Goal: Information Seeking & Learning: Check status

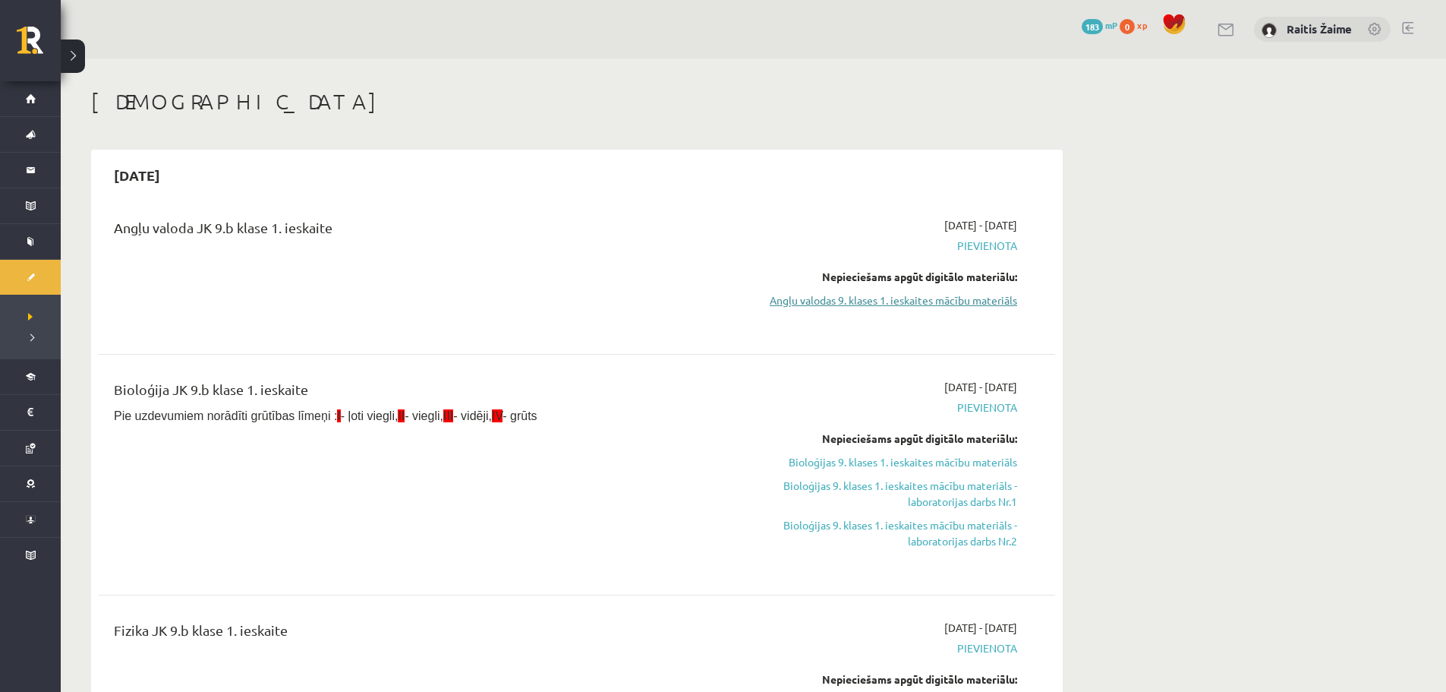
click at [953, 307] on link "Angļu valodas 9. klases 1. ieskaites mācību materiāls" at bounding box center [874, 300] width 286 height 16
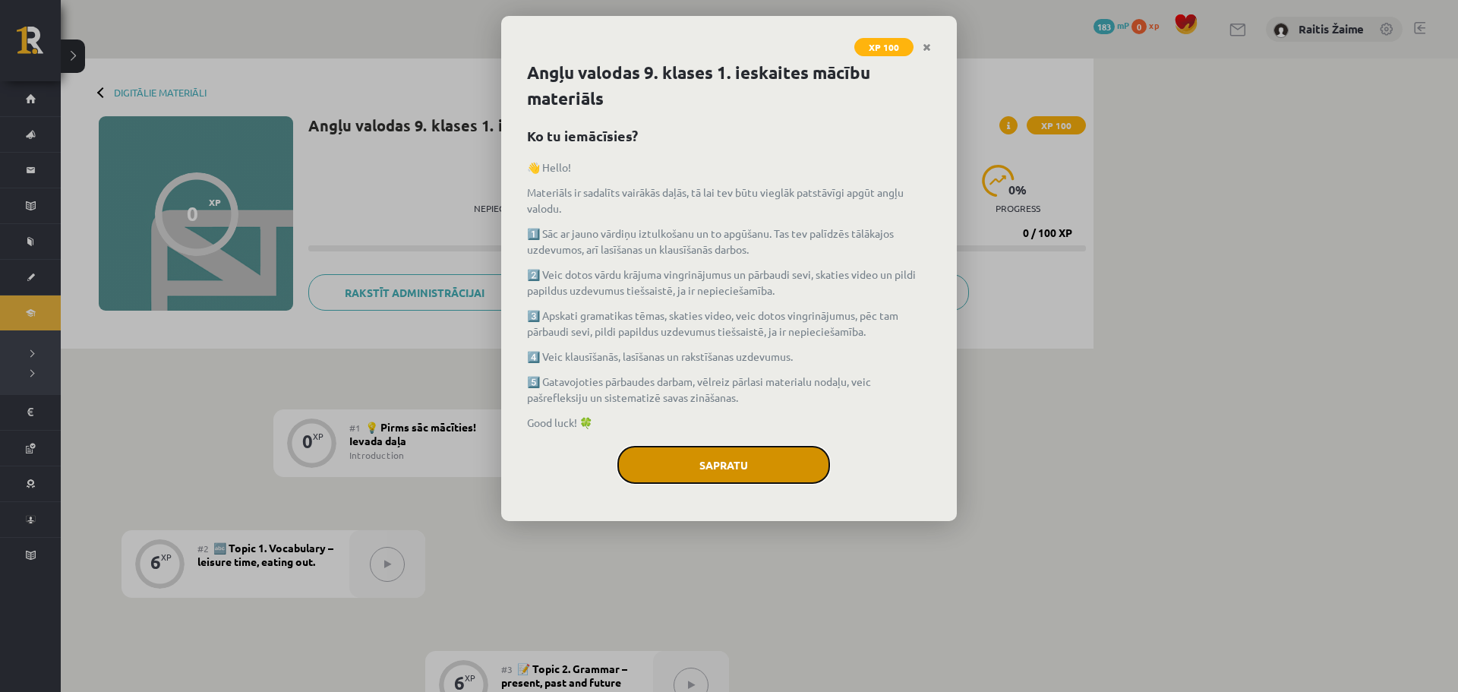
click at [754, 456] on button "Sapratu" at bounding box center [723, 465] width 213 height 38
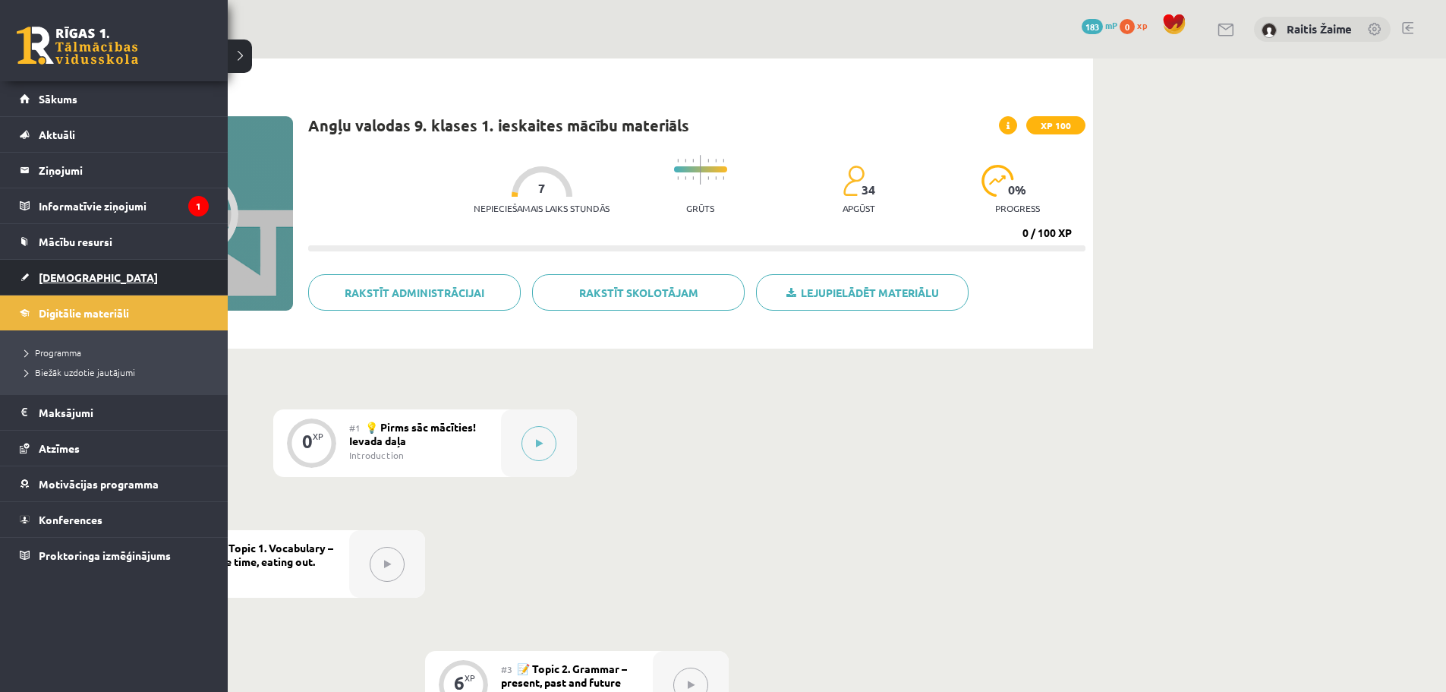
click at [73, 278] on span "[DEMOGRAPHIC_DATA]" at bounding box center [98, 277] width 119 height 14
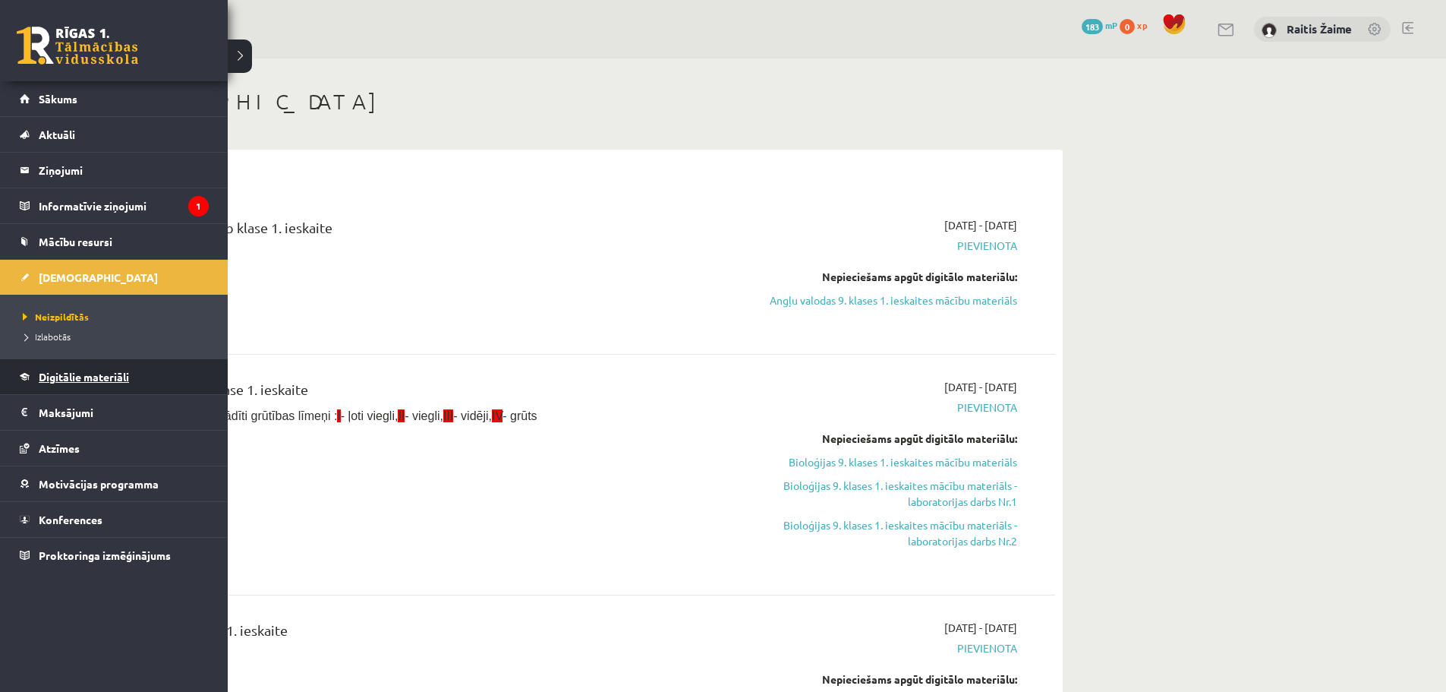
click at [80, 374] on span "Digitālie materiāli" at bounding box center [84, 377] width 90 height 14
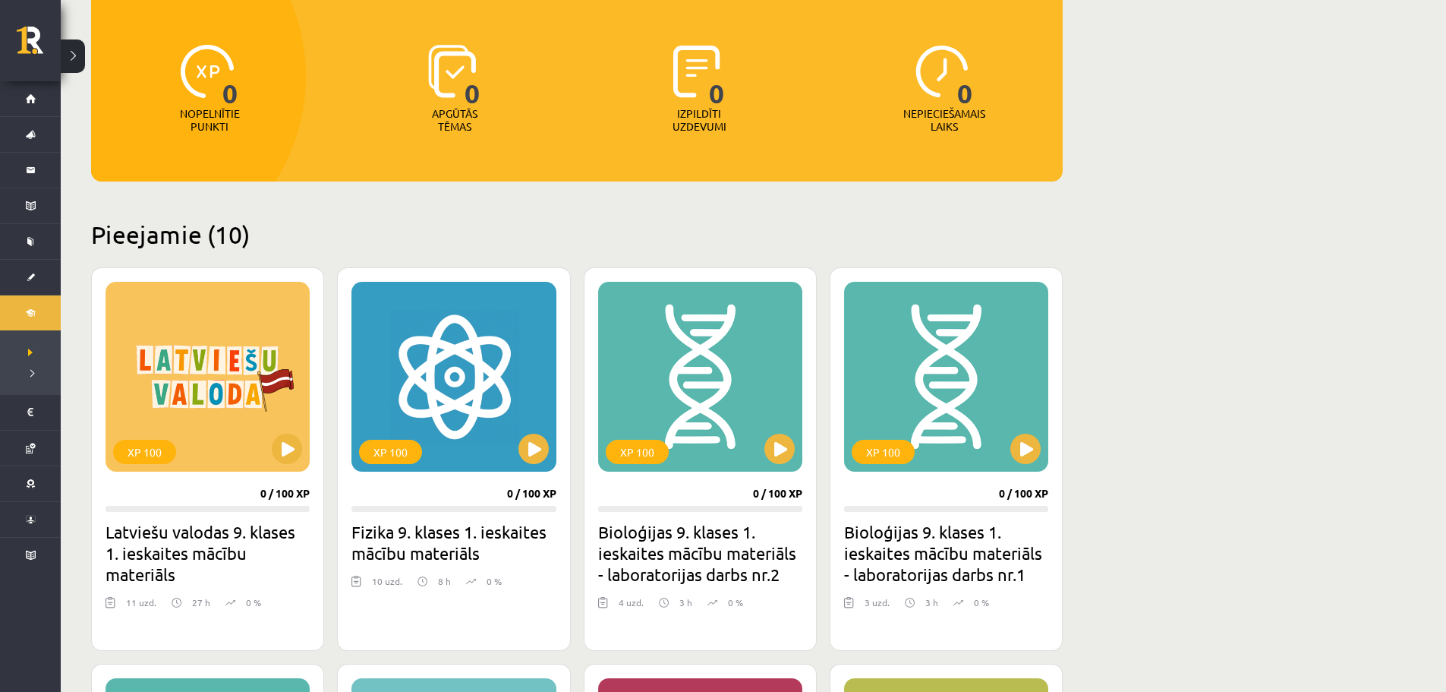
scroll to position [200, 0]
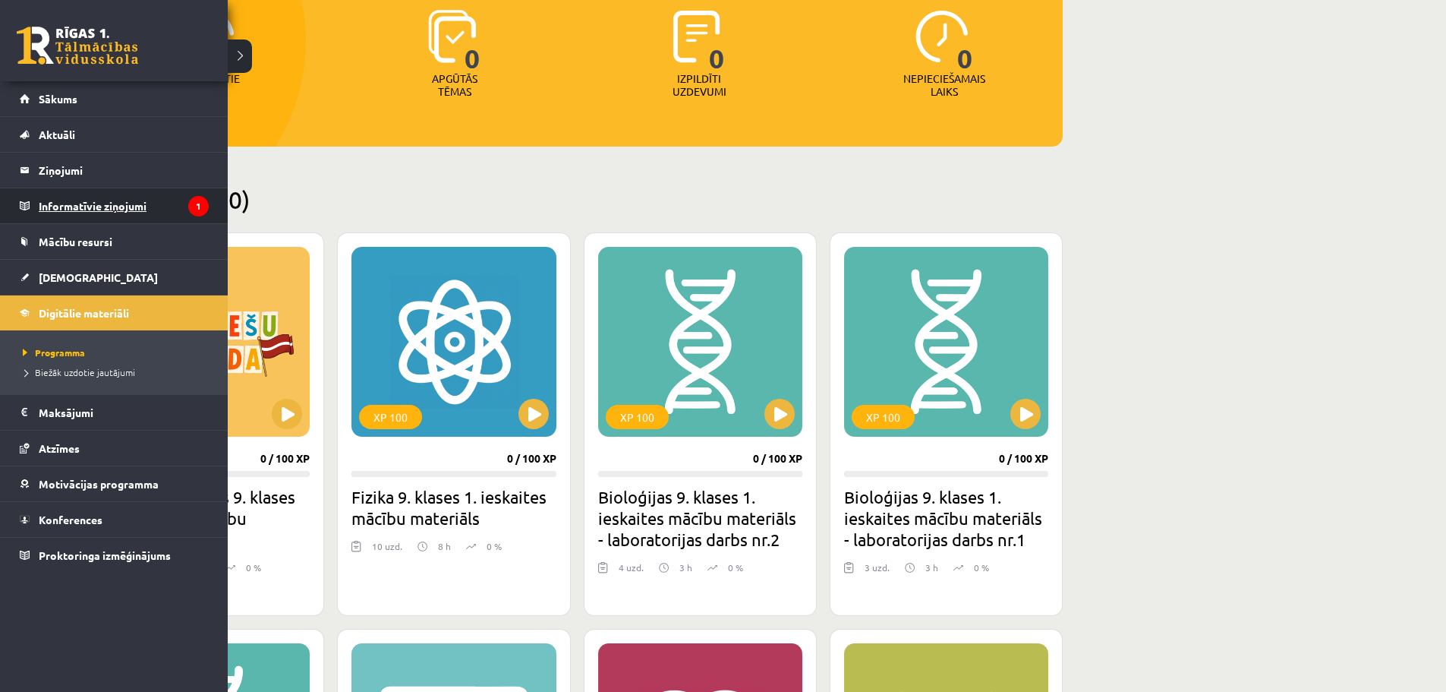
click at [75, 200] on legend "Informatīvie ziņojumi 1" at bounding box center [124, 205] width 170 height 35
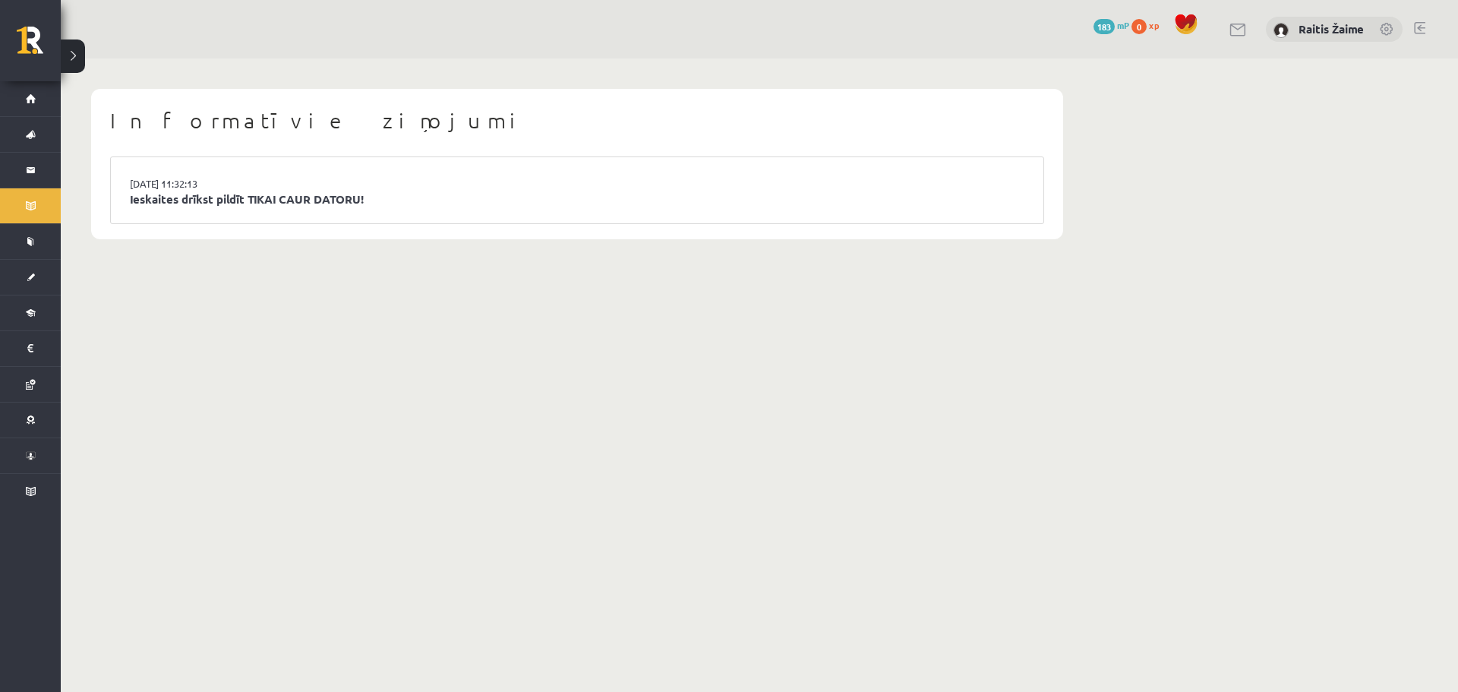
click at [221, 217] on li "15.09.2025 11:32:13 Ieskaites drīkst pildīt TIKAI CAUR DATORU!" at bounding box center [577, 190] width 932 height 66
click at [235, 197] on link "Ieskaites drīkst pildīt TIKAI CAUR DATORU!" at bounding box center [577, 199] width 894 height 17
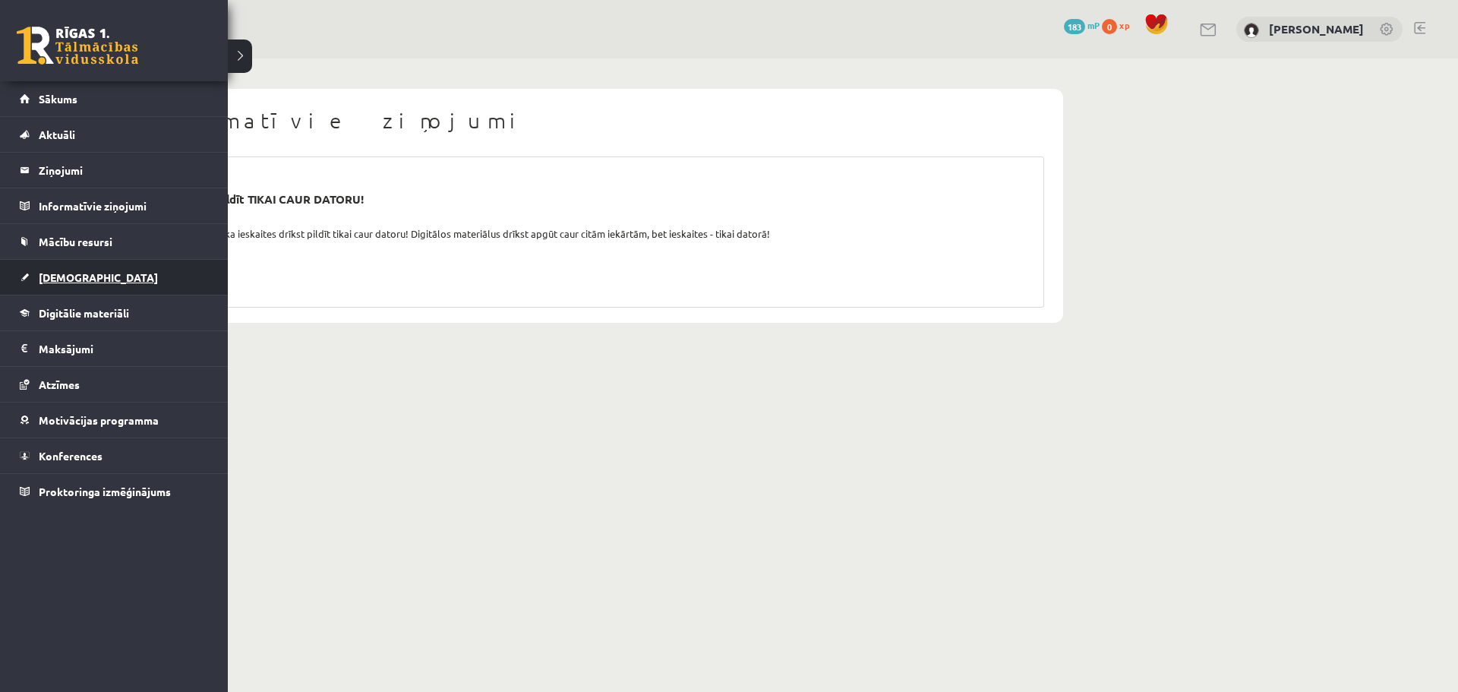
click at [38, 271] on link "[DEMOGRAPHIC_DATA]" at bounding box center [114, 277] width 189 height 35
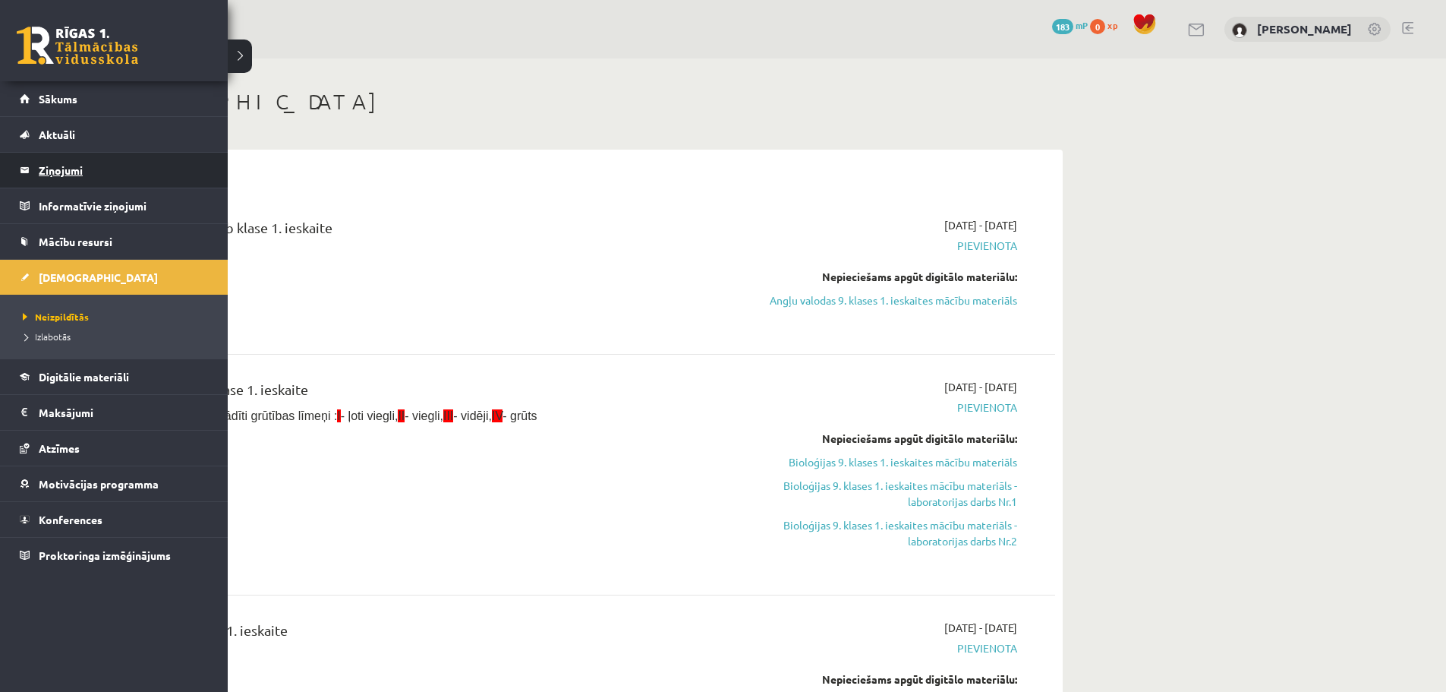
click at [49, 175] on legend "Ziņojumi 0" at bounding box center [124, 170] width 170 height 35
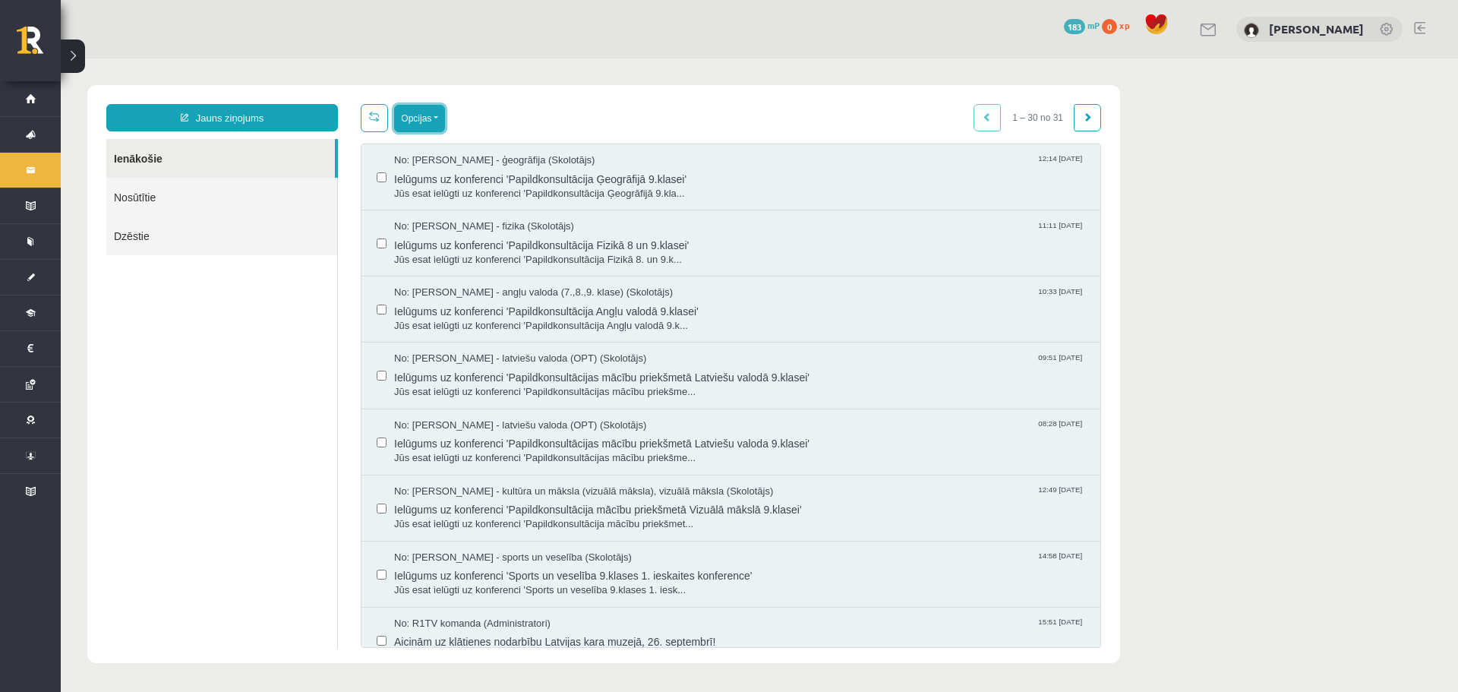
click at [428, 112] on button "Opcijas" at bounding box center [419, 118] width 51 height 27
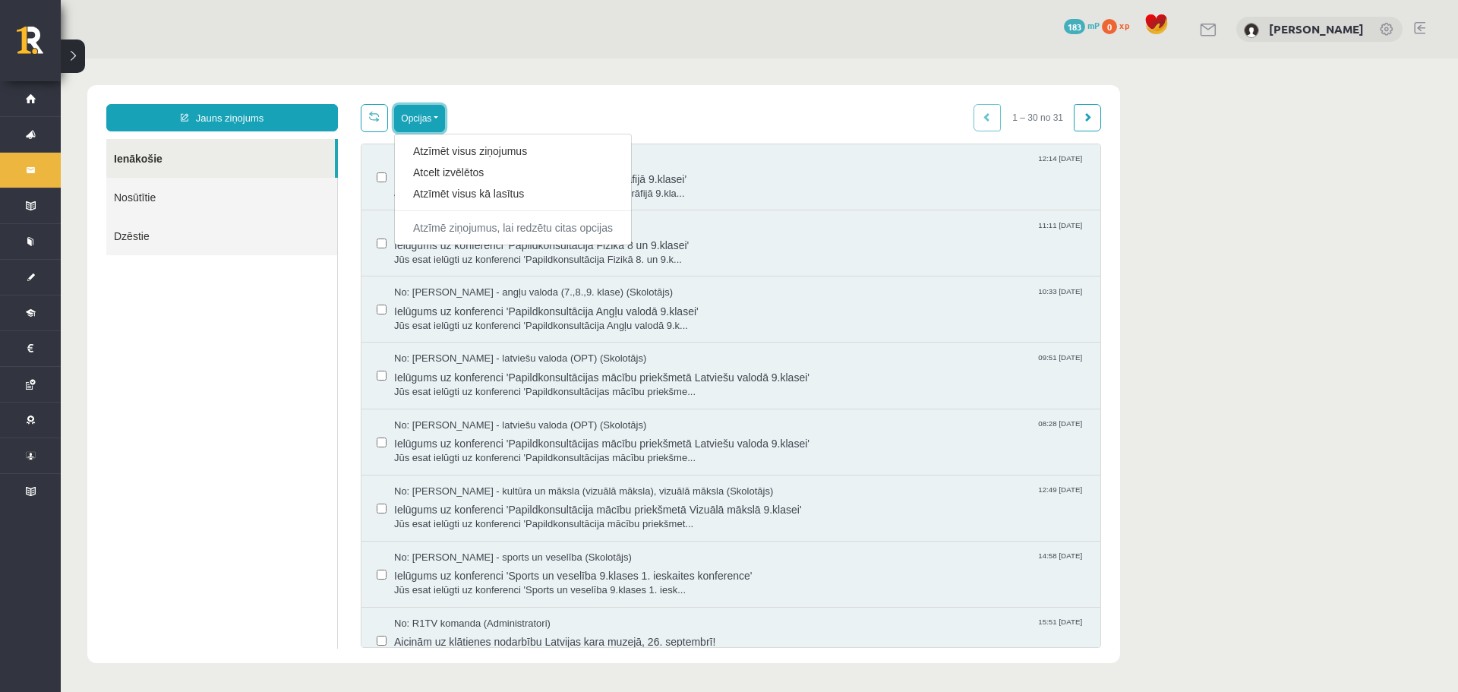
click at [428, 112] on button "Opcijas" at bounding box center [419, 118] width 51 height 27
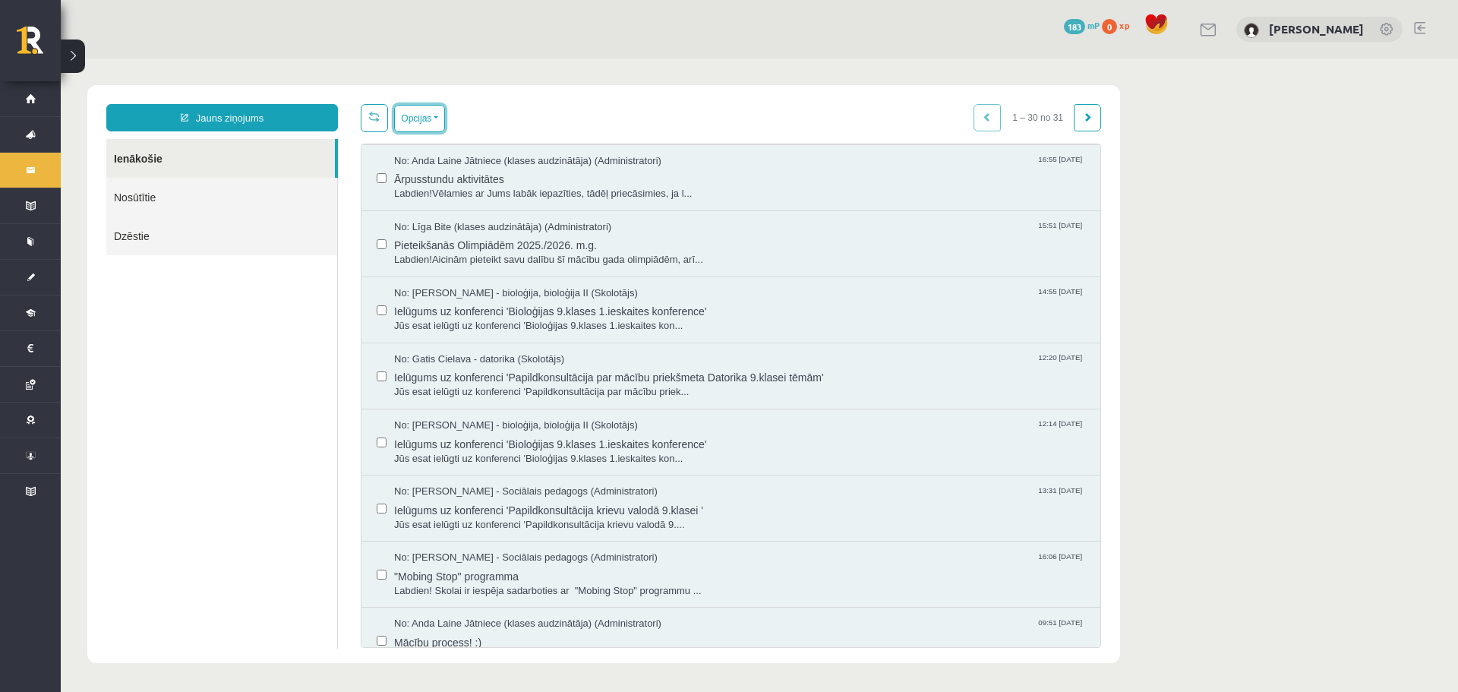
scroll to position [1481, 0]
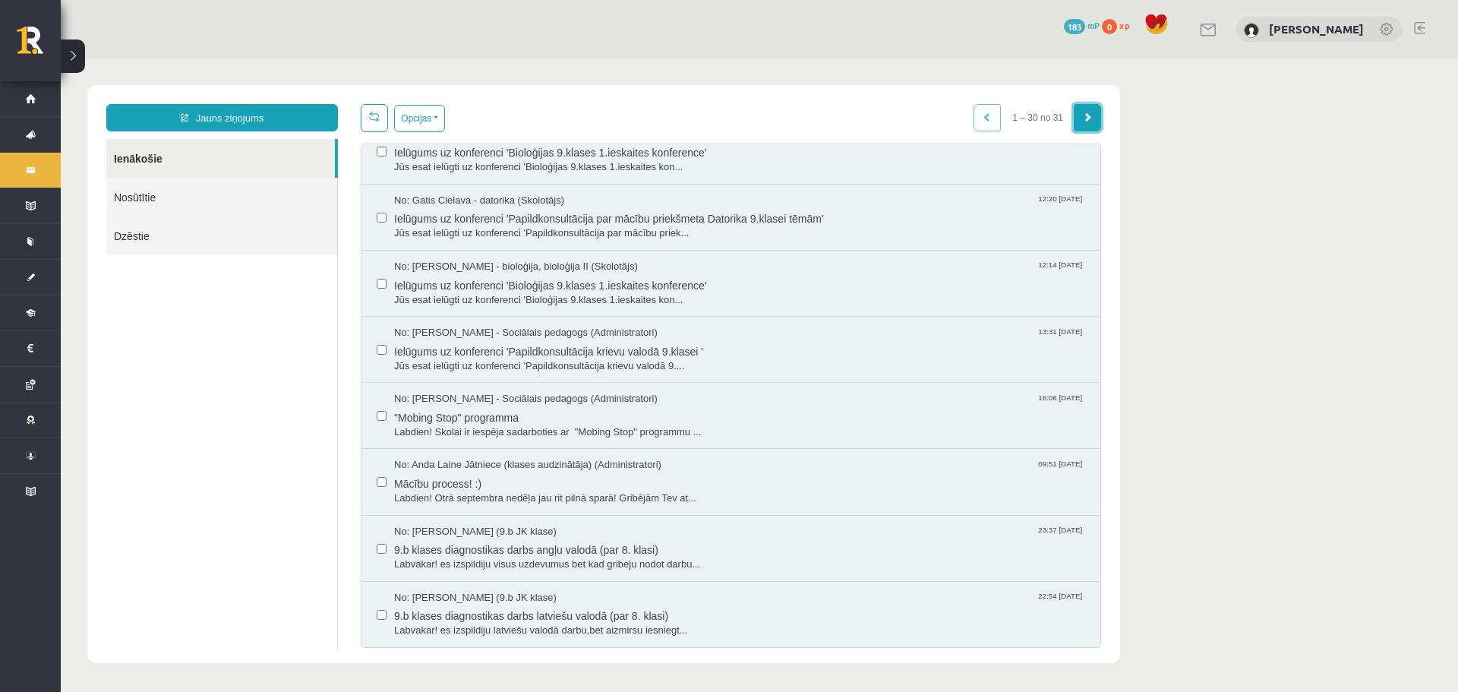
click at [1083, 129] on link at bounding box center [1086, 117] width 27 height 27
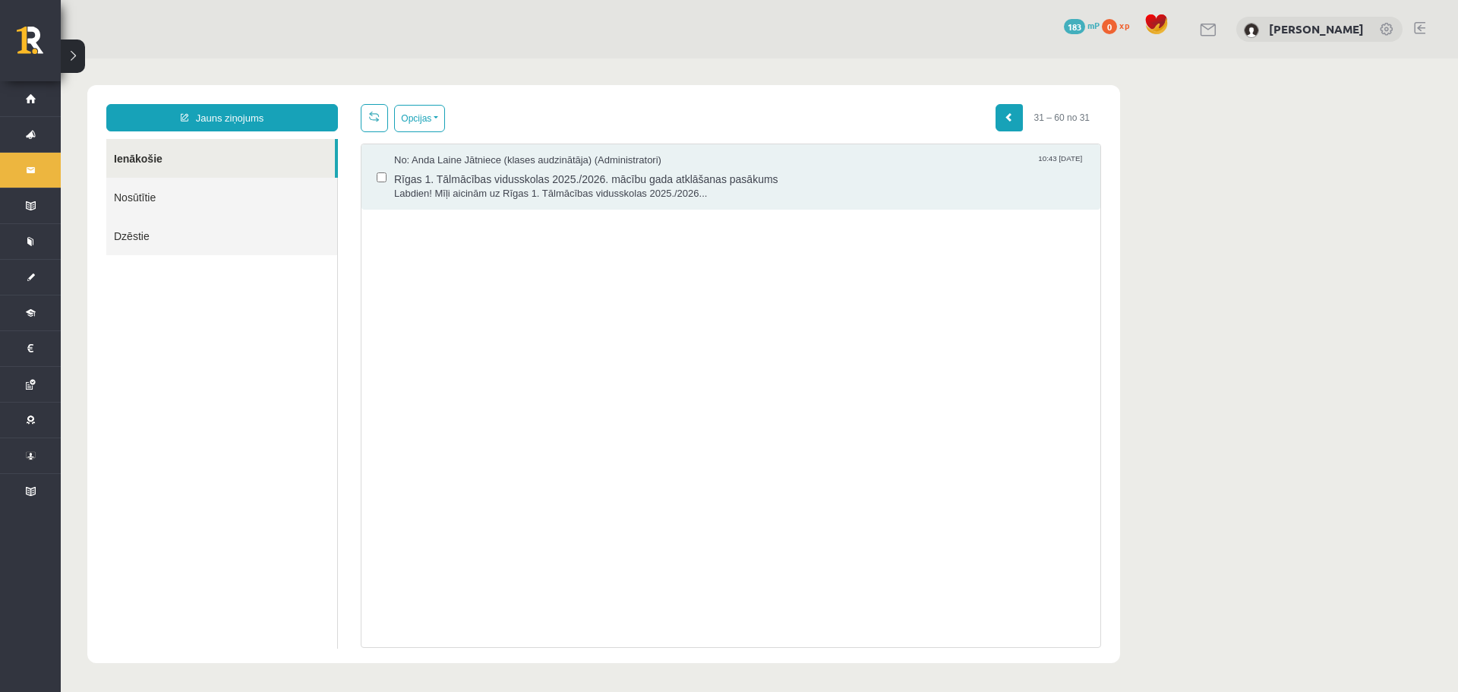
scroll to position [0, 0]
click at [998, 112] on link at bounding box center [1008, 117] width 27 height 27
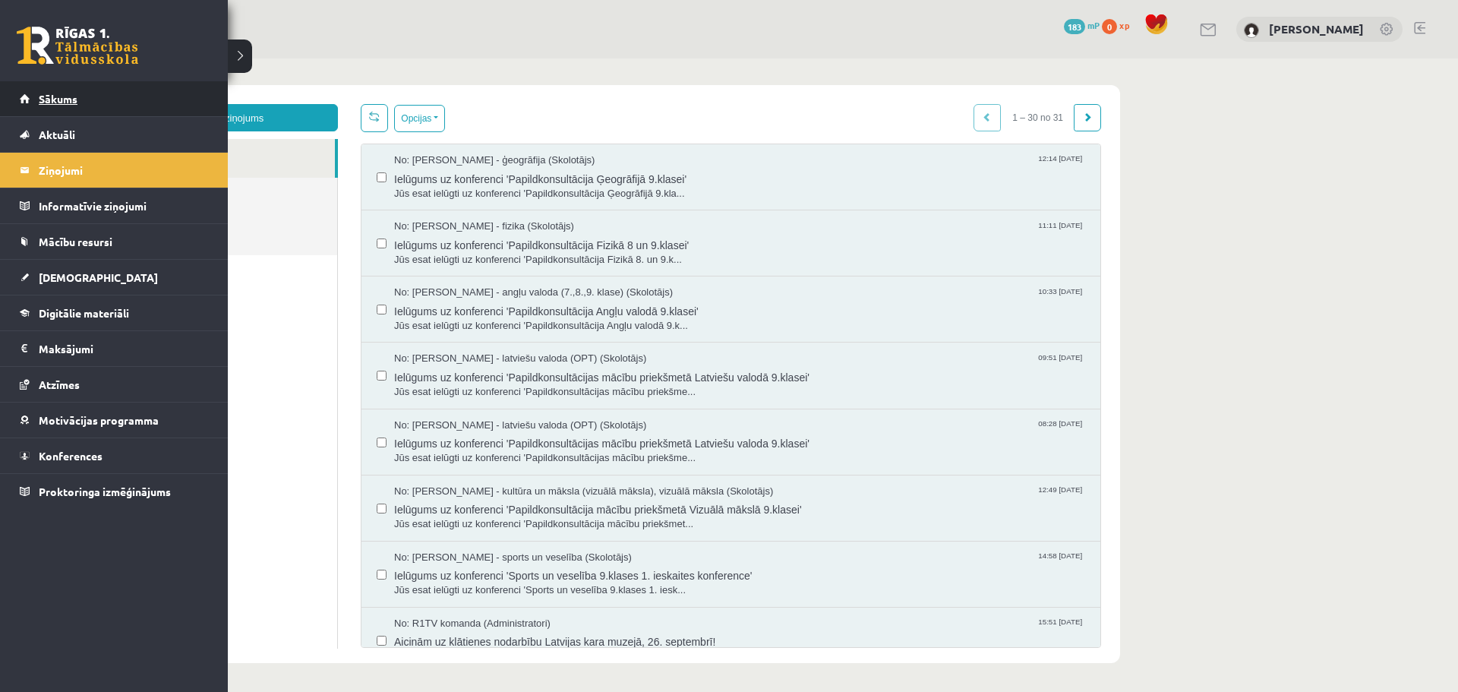
click at [65, 99] on span "Sākums" at bounding box center [58, 99] width 39 height 14
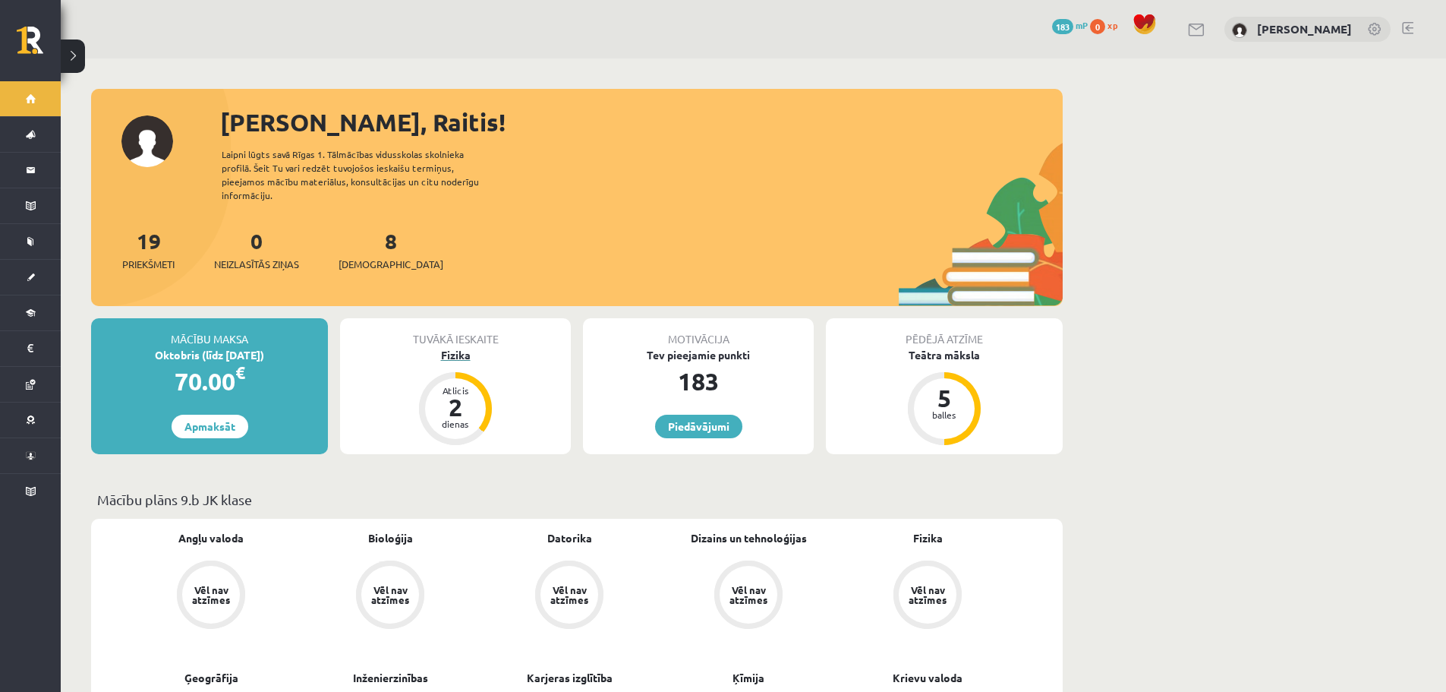
click at [454, 347] on div "Fizika" at bounding box center [455, 355] width 231 height 16
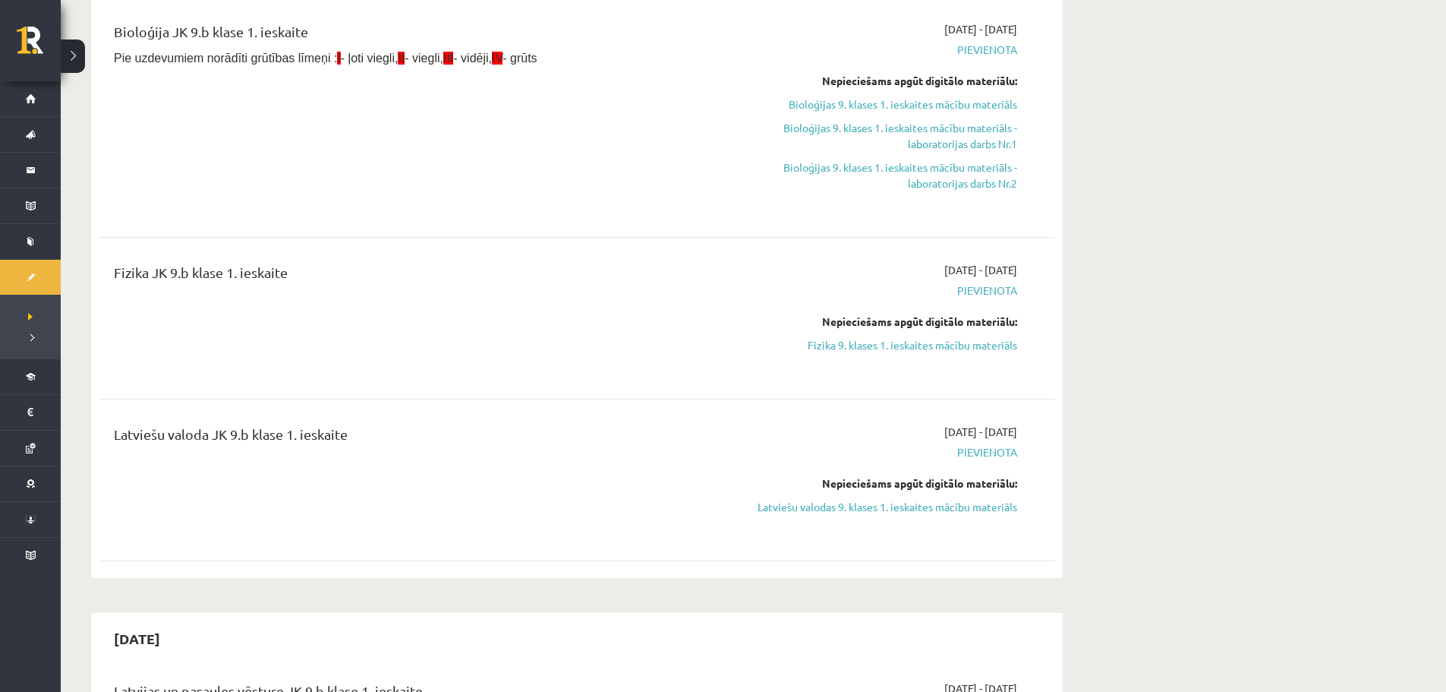
scroll to position [68, 0]
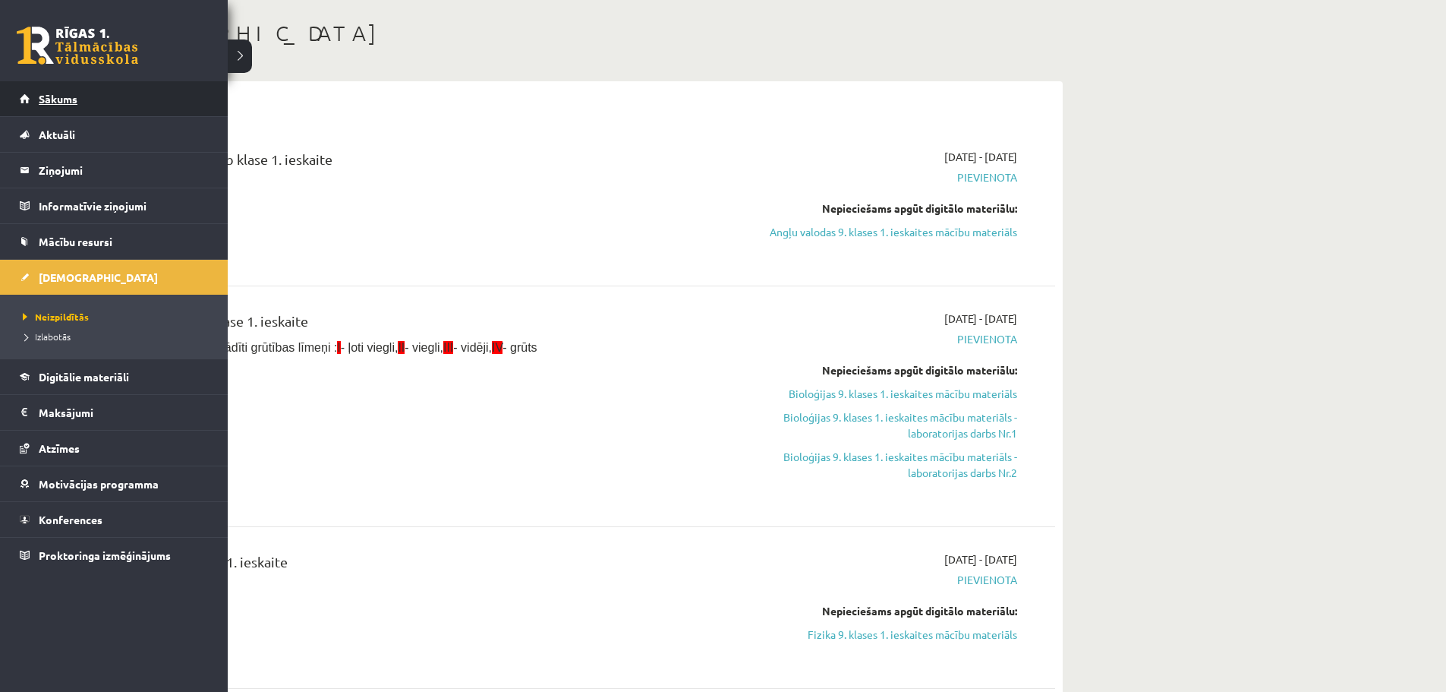
click at [52, 87] on link "Sākums" at bounding box center [114, 98] width 189 height 35
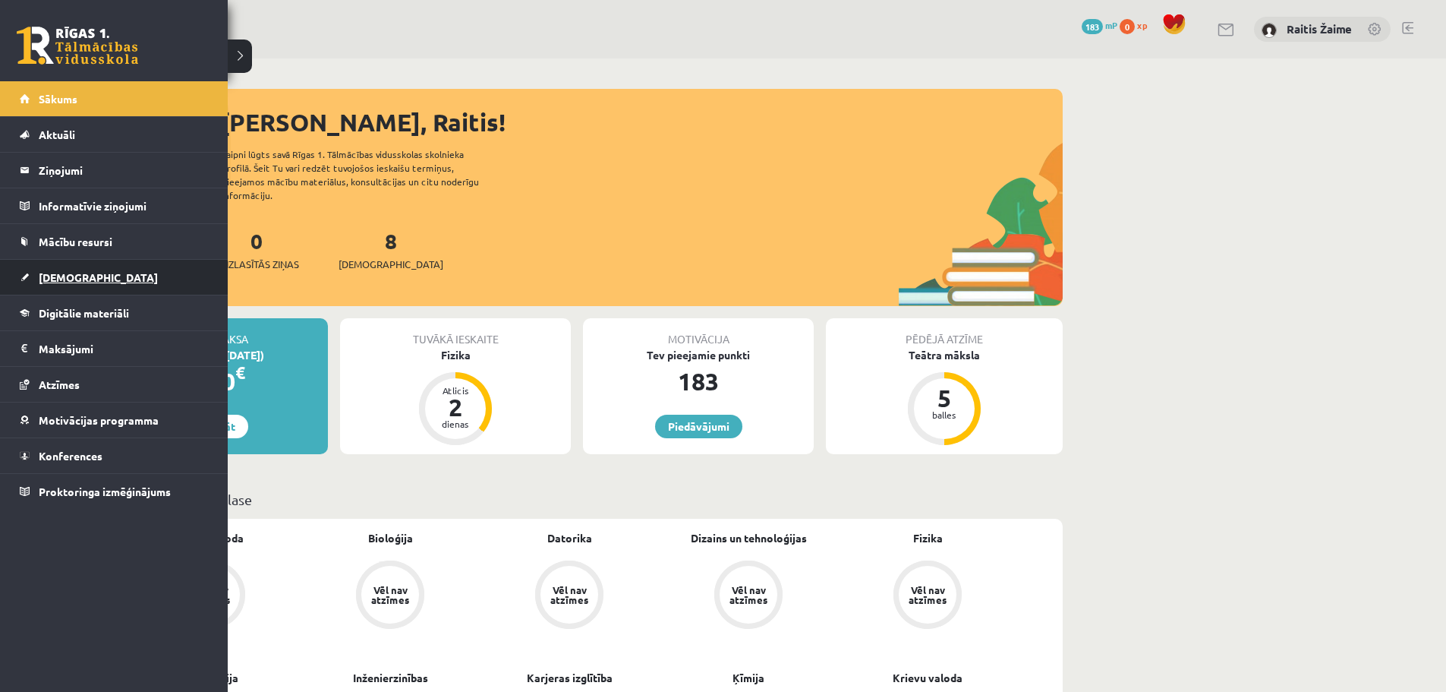
click at [63, 266] on link "[DEMOGRAPHIC_DATA]" at bounding box center [114, 277] width 189 height 35
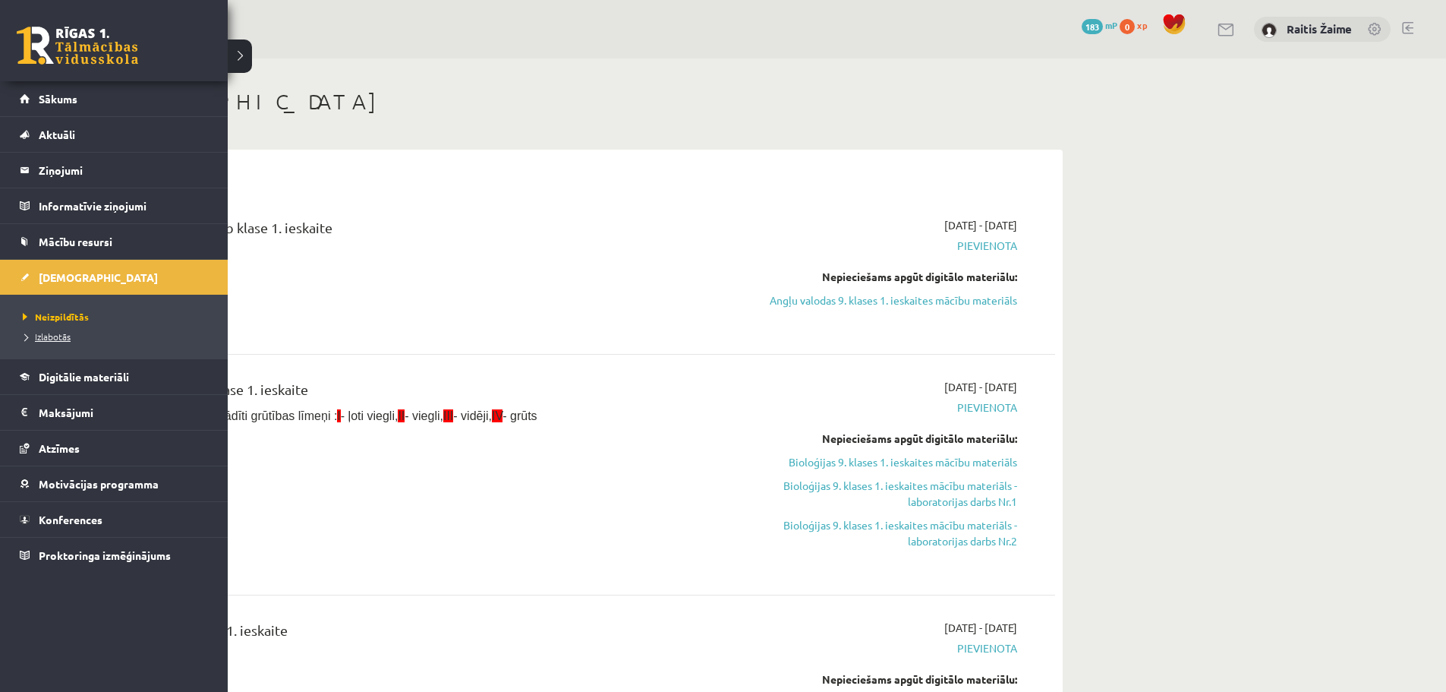
click at [58, 332] on span "Izlabotās" at bounding box center [45, 336] width 52 height 12
